Goal: Check status: Check status

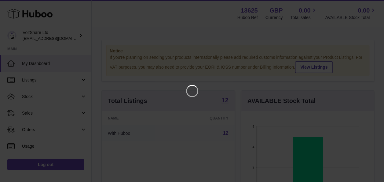
scroll to position [95, 135]
click at [373, 6] on icon "Close" at bounding box center [372, 5] width 7 height 7
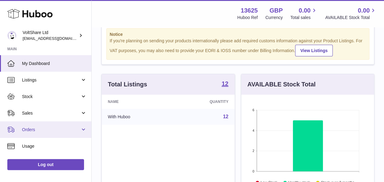
scroll to position [31, 0]
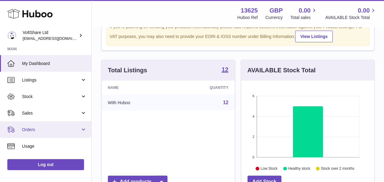
click at [61, 127] on span "Orders" at bounding box center [51, 130] width 58 height 6
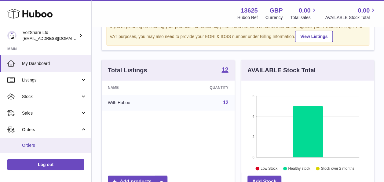
click at [38, 144] on span "Orders" at bounding box center [54, 145] width 65 height 6
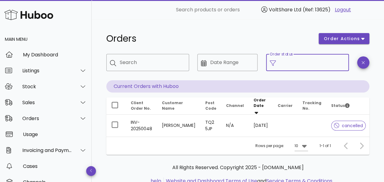
click at [319, 66] on input "Order status" at bounding box center [313, 62] width 66 height 10
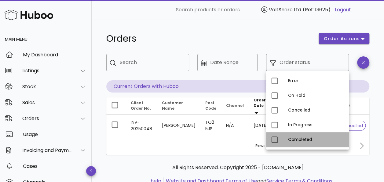
click at [292, 136] on div "Completed" at bounding box center [316, 139] width 56 height 10
type input "**********"
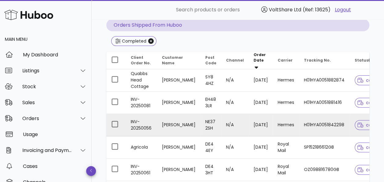
scroll to position [92, 0]
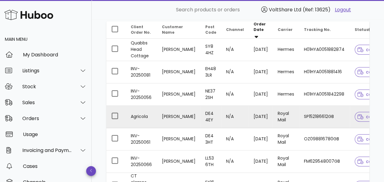
click at [173, 115] on td "Mark Fleming" at bounding box center [178, 116] width 43 height 22
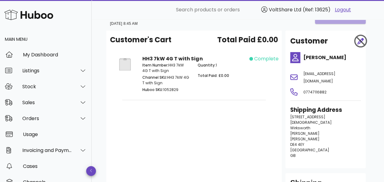
scroll to position [92, 0]
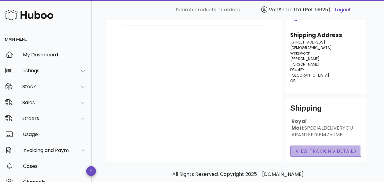
click at [319, 148] on span "View Tracking details" at bounding box center [326, 151] width 61 height 6
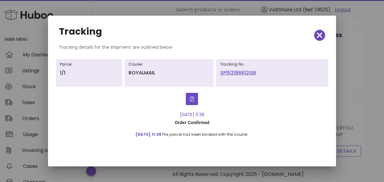
click at [238, 73] on link "SP152186612GB" at bounding box center [272, 72] width 104 height 7
click at [319, 36] on icon "button" at bounding box center [320, 35] width 6 height 6
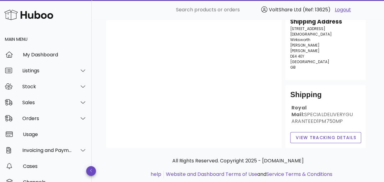
scroll to position [108, 0]
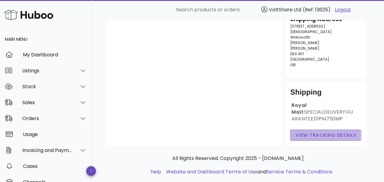
click at [314, 132] on span "View Tracking details" at bounding box center [326, 135] width 61 height 6
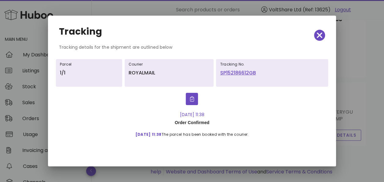
click at [245, 72] on link "SP152186612GB" at bounding box center [272, 72] width 104 height 7
click at [317, 35] on span "button" at bounding box center [319, 35] width 11 height 9
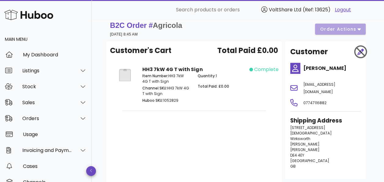
scroll to position [0, 0]
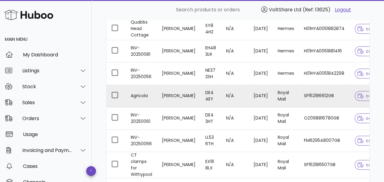
scroll to position [122, 0]
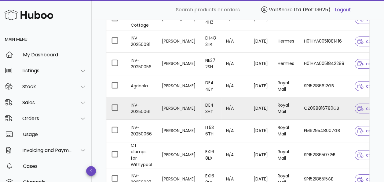
click at [153, 105] on td "INV-20250061" at bounding box center [141, 108] width 31 height 22
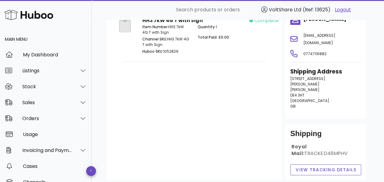
scroll to position [65, 0]
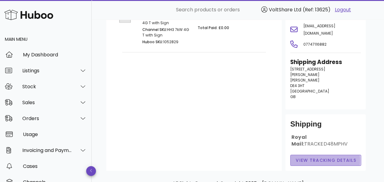
click at [312, 157] on span "View Tracking details" at bounding box center [326, 160] width 61 height 6
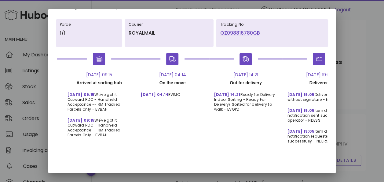
scroll to position [0, 105]
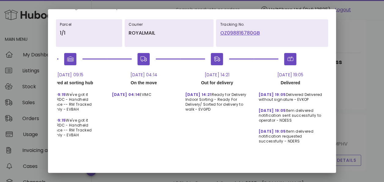
click at [246, 29] on link "OZ098816780GB" at bounding box center [272, 32] width 104 height 7
